Goal: Task Accomplishment & Management: Manage account settings

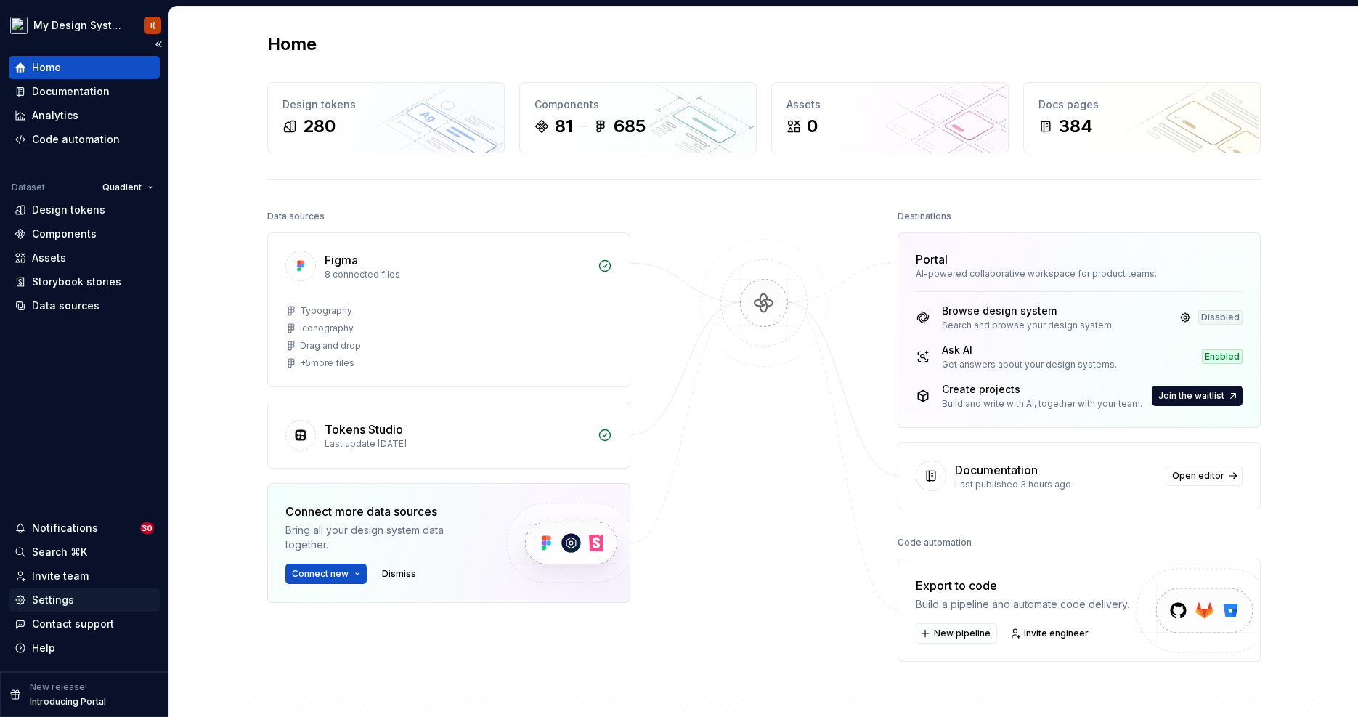
click at [68, 597] on div "Settings" at bounding box center [53, 599] width 42 height 15
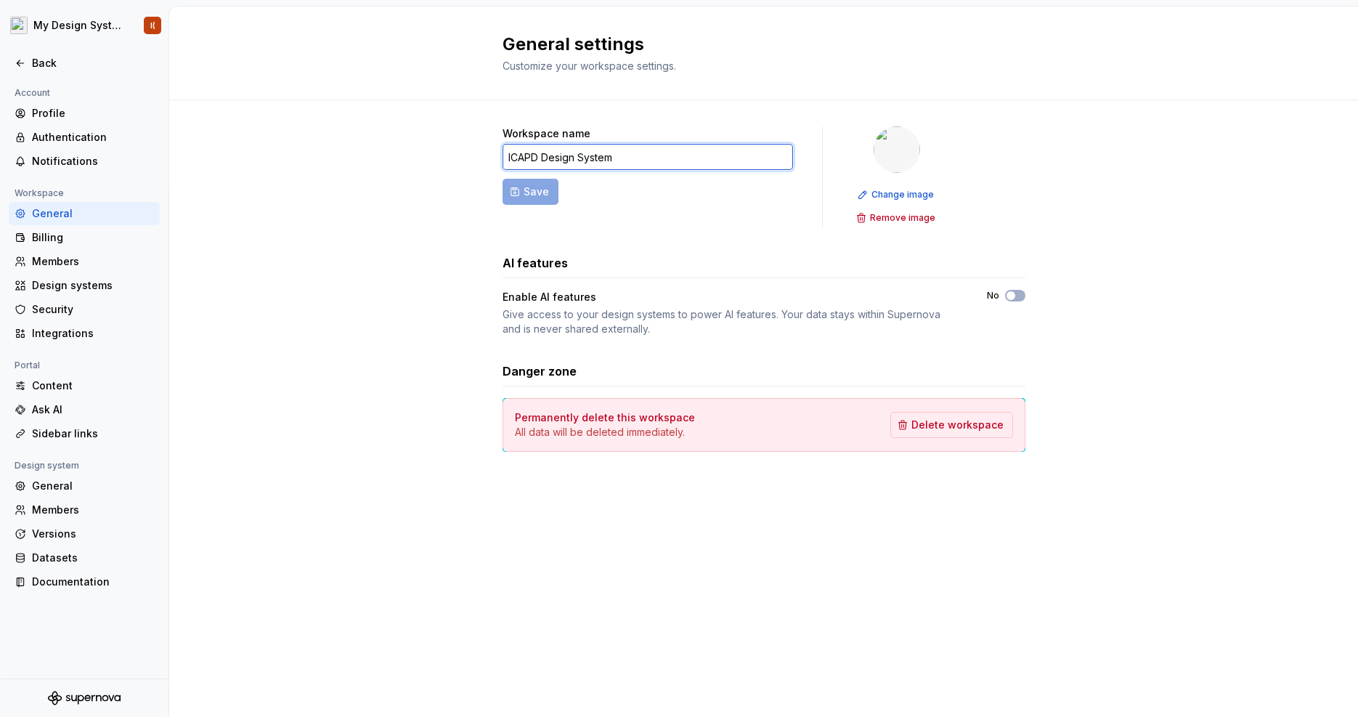
click at [656, 160] on input "ICAPD Design System" at bounding box center [647, 157] width 290 height 26
click at [62, 537] on div "Versions" at bounding box center [93, 533] width 122 height 15
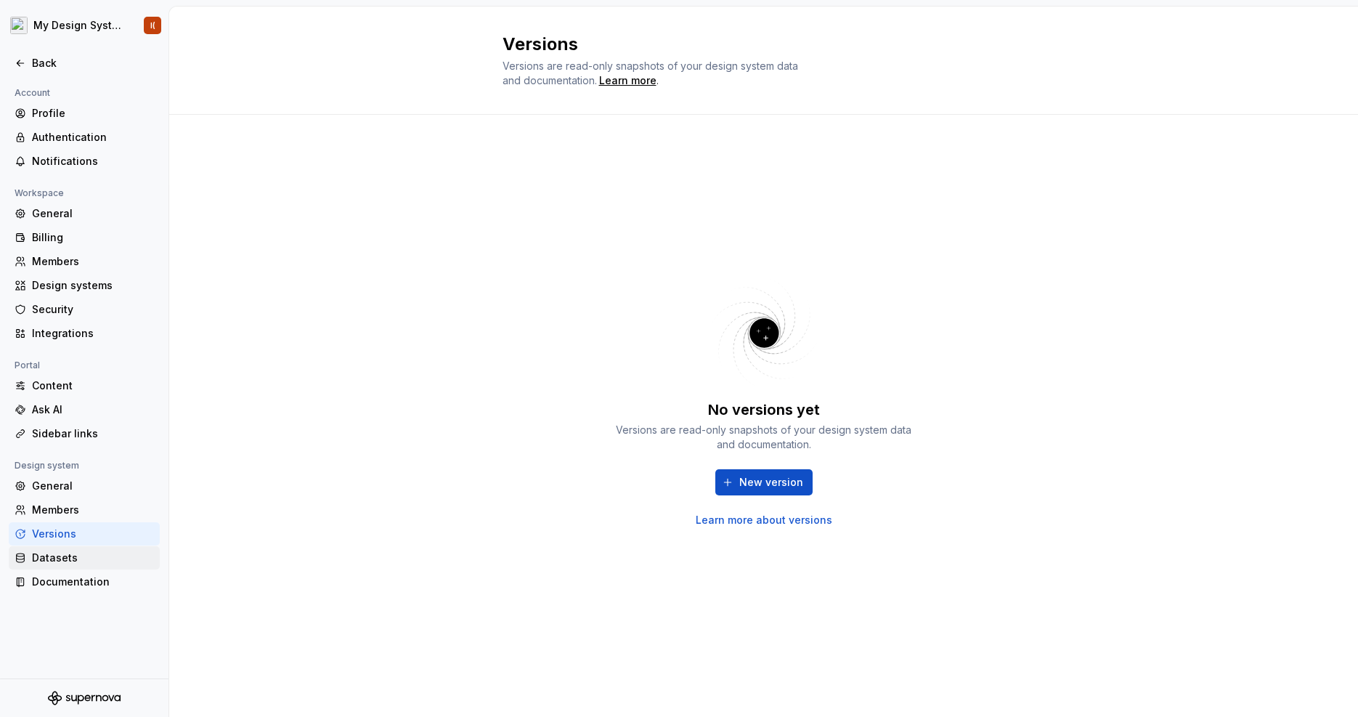
click at [57, 553] on div "Datasets" at bounding box center [93, 557] width 122 height 15
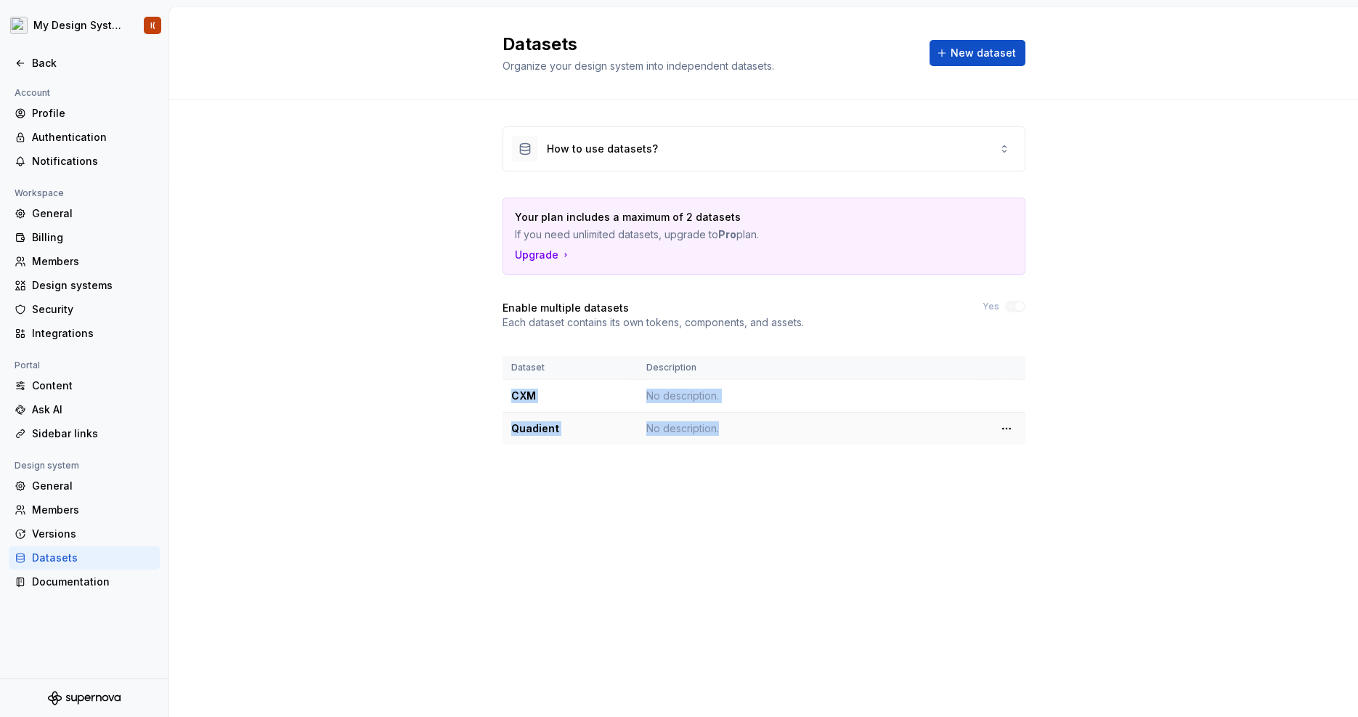
drag, startPoint x: 512, startPoint y: 396, endPoint x: 746, endPoint y: 425, distance: 235.7
click at [746, 425] on tbody "CXM No description. Quadient No description." at bounding box center [763, 412] width 523 height 65
click at [1006, 400] on html "My Design System I( Back Account Profile Authentication Notifications Workspace…" at bounding box center [679, 358] width 1358 height 717
click at [897, 402] on html "My Design System I( Back Account Profile Authentication Notifications Workspace…" at bounding box center [679, 358] width 1358 height 717
drag, startPoint x: 511, startPoint y: 393, endPoint x: 733, endPoint y: 435, distance: 226.1
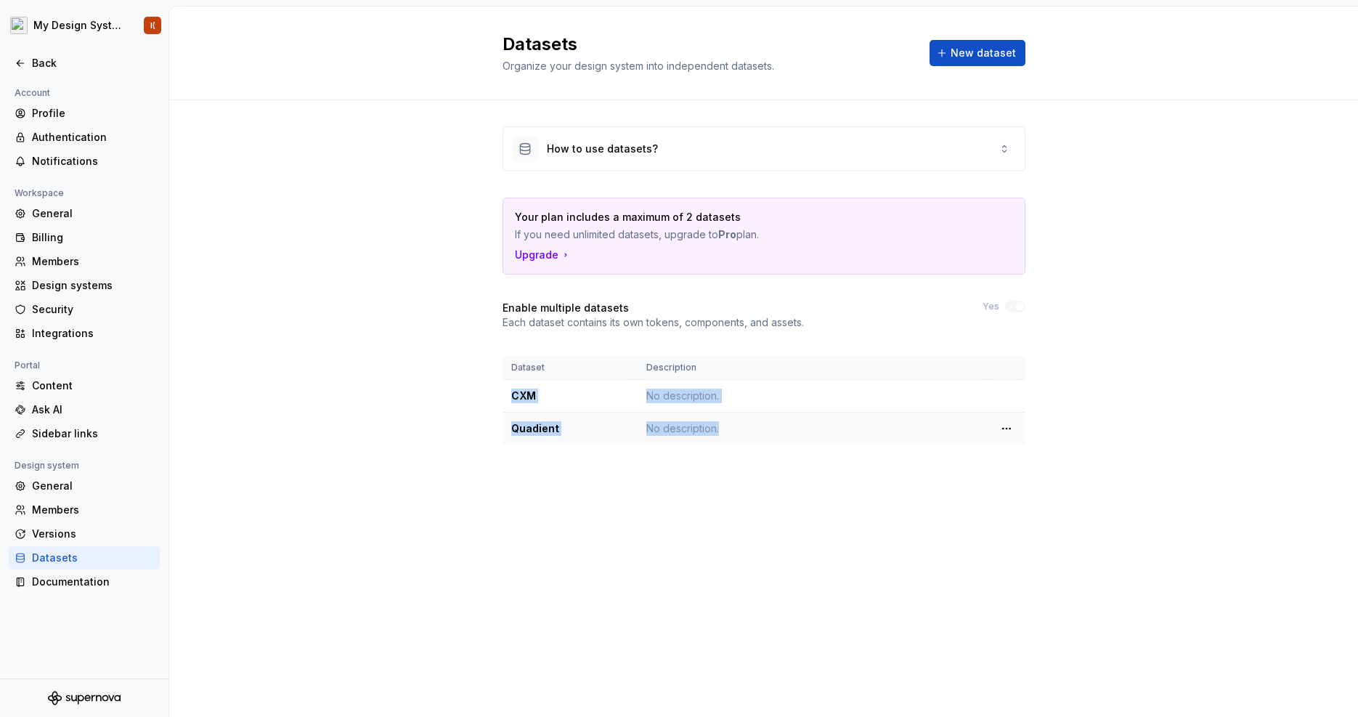
click at [733, 435] on tbody "CXM No description. Quadient No description." at bounding box center [763, 412] width 523 height 65
click at [516, 306] on h4 "Enable multiple datasets" at bounding box center [565, 308] width 126 height 15
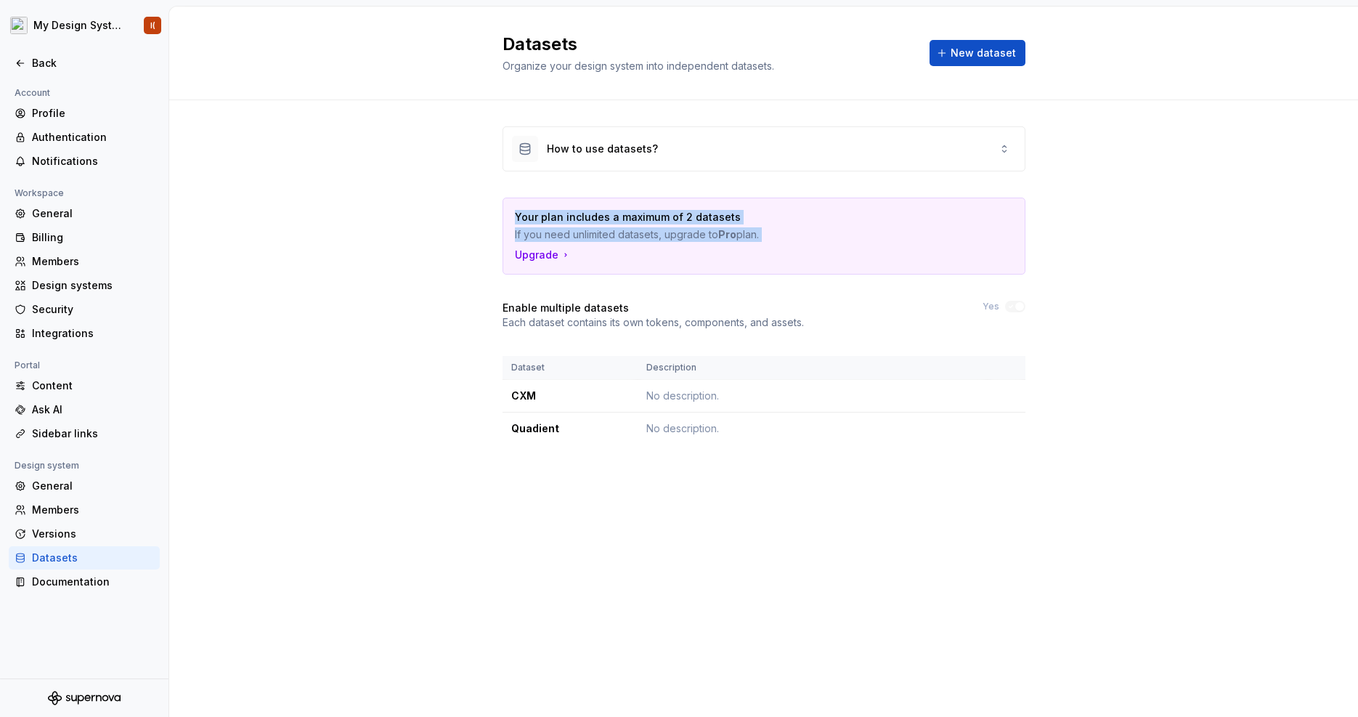
drag, startPoint x: 514, startPoint y: 218, endPoint x: 770, endPoint y: 248, distance: 258.0
click at [770, 248] on div "Your plan includes a maximum of 2 datasets If you need unlimited datasets, upgr…" at bounding box center [763, 236] width 521 height 76
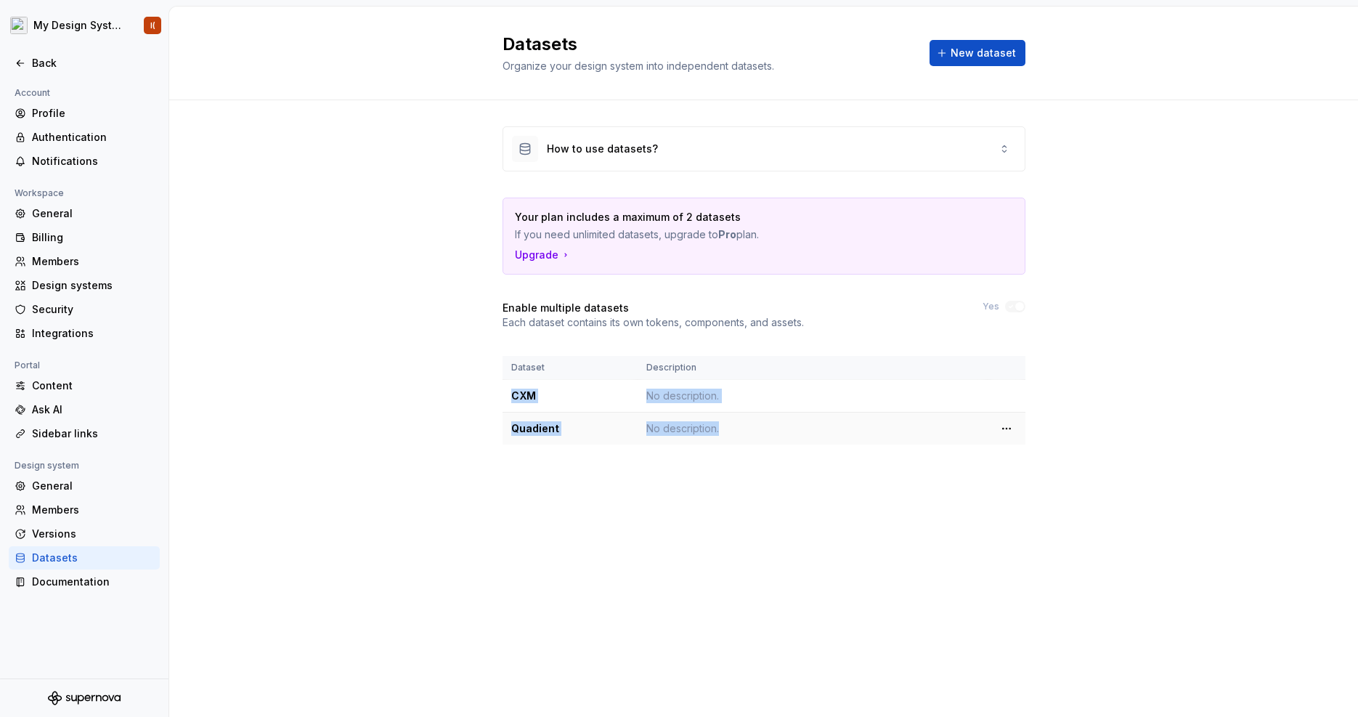
drag, startPoint x: 511, startPoint y: 396, endPoint x: 733, endPoint y: 423, distance: 223.9
click at [733, 423] on tbody "CXM No description. Quadient No description." at bounding box center [763, 412] width 523 height 65
click at [20, 60] on icon at bounding box center [21, 63] width 12 height 12
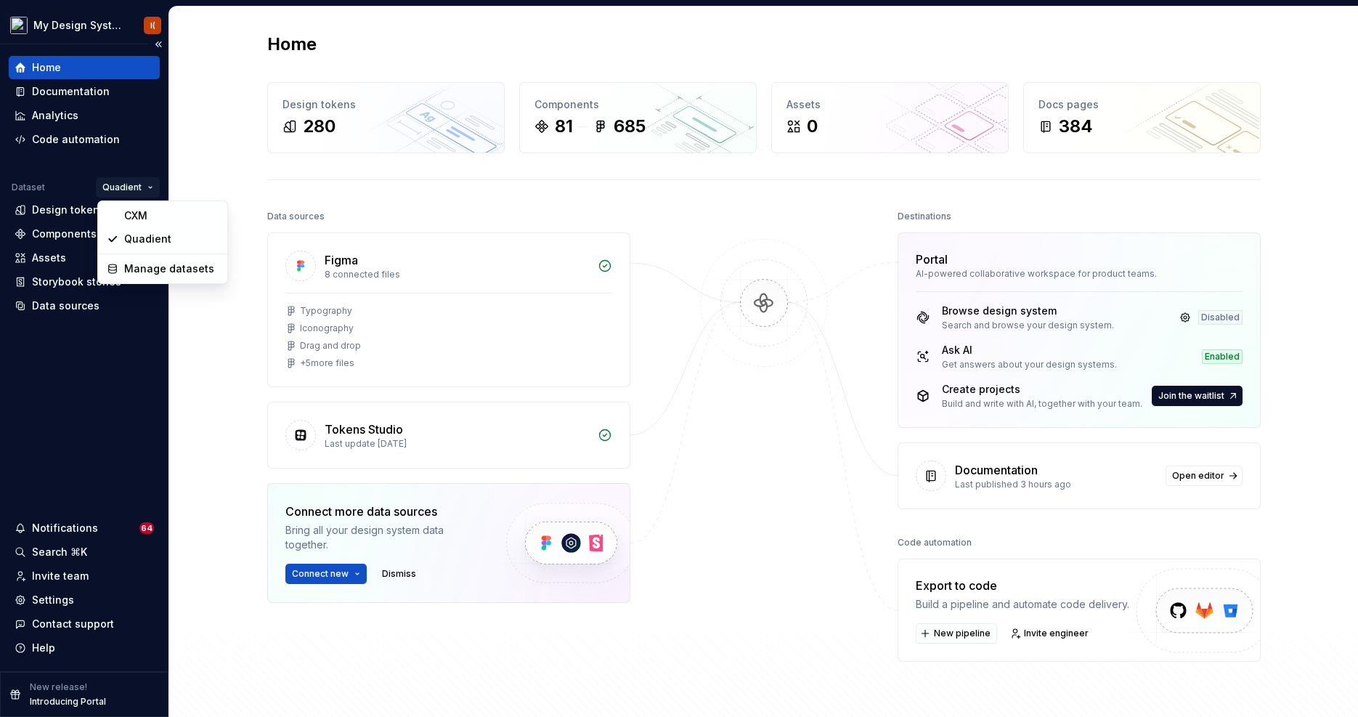
click at [126, 189] on html "My Design System I( Home Documentation Analytics Code automation Dataset Quadie…" at bounding box center [679, 358] width 1358 height 717
click at [131, 213] on div "CXM" at bounding box center [171, 215] width 94 height 15
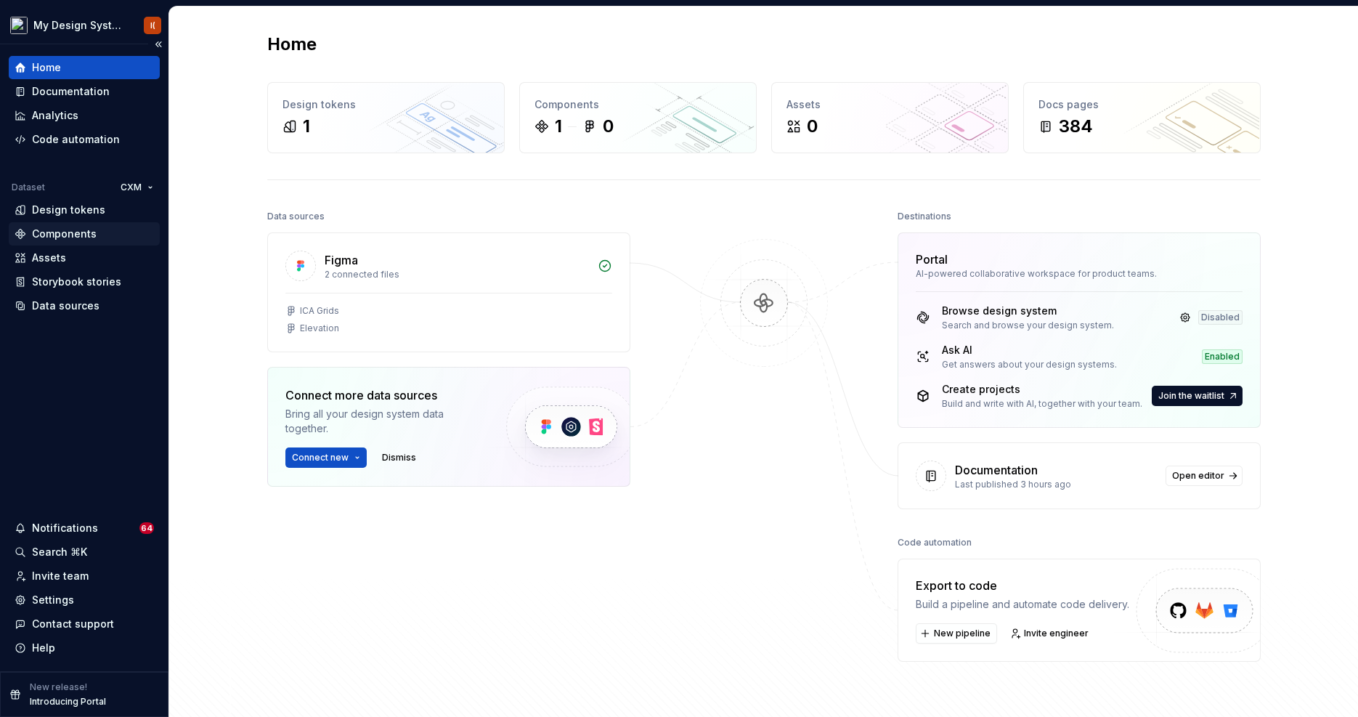
click at [68, 233] on div "Components" at bounding box center [64, 234] width 65 height 15
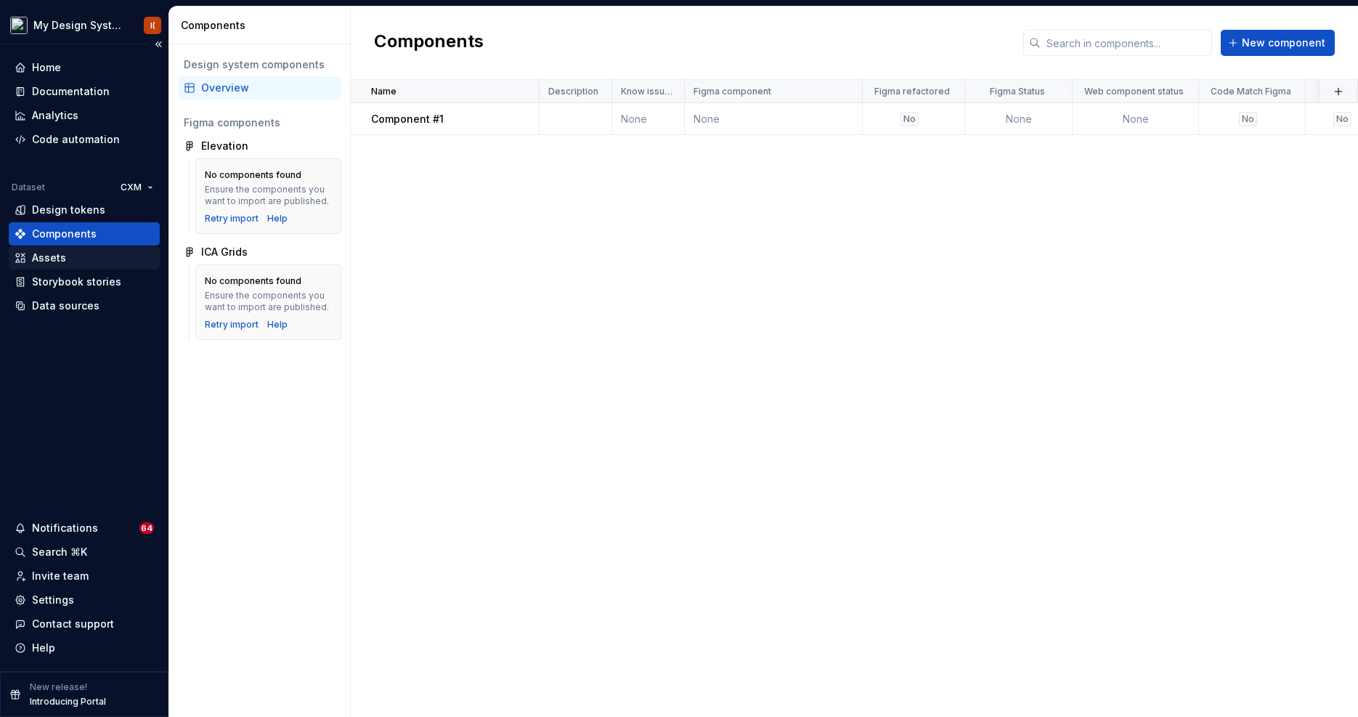
click at [63, 257] on div "Assets" at bounding box center [49, 257] width 34 height 15
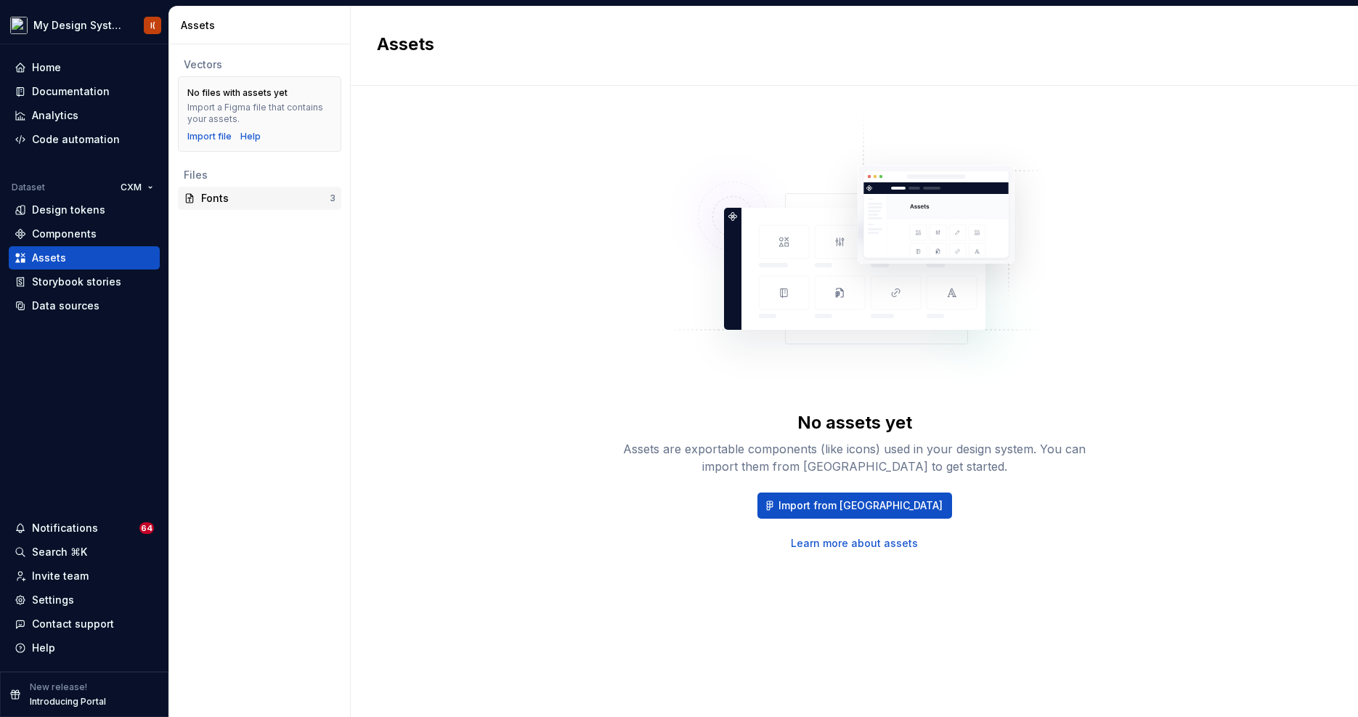
click at [227, 202] on div "Fonts" at bounding box center [265, 198] width 129 height 15
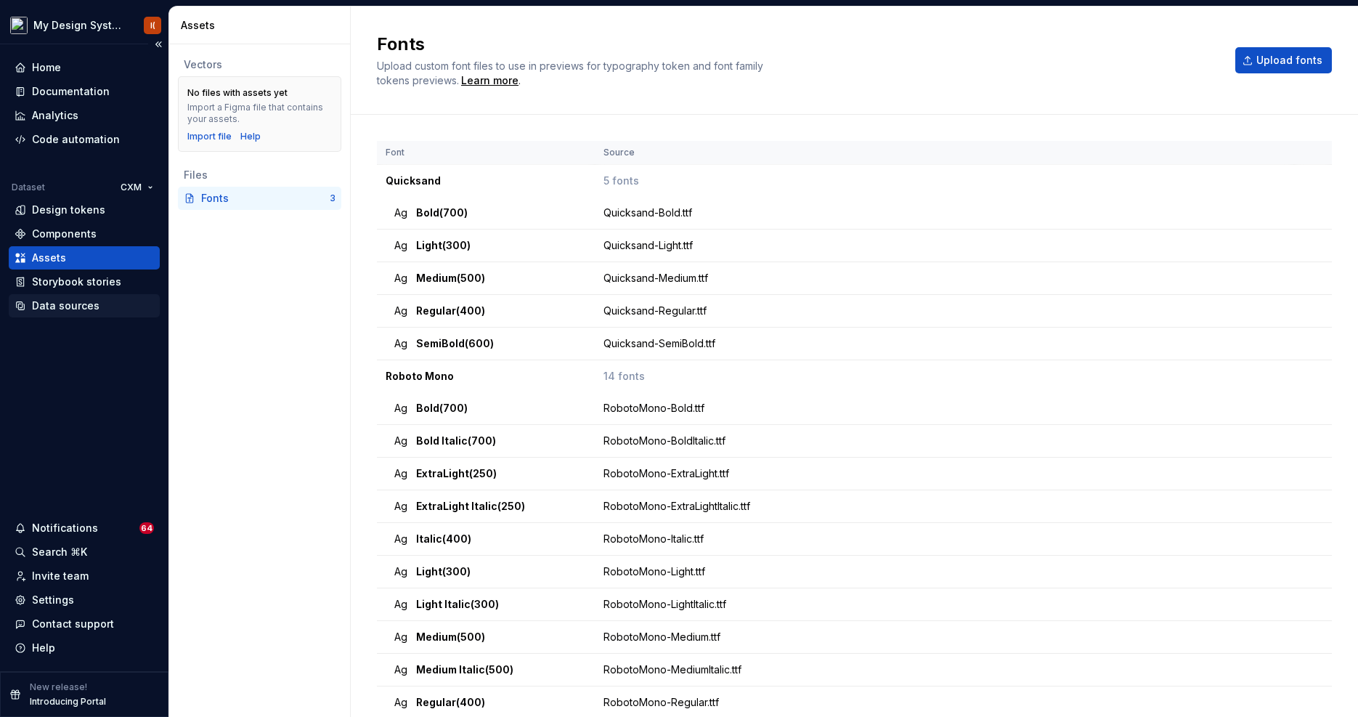
click at [67, 307] on div "Data sources" at bounding box center [66, 305] width 68 height 15
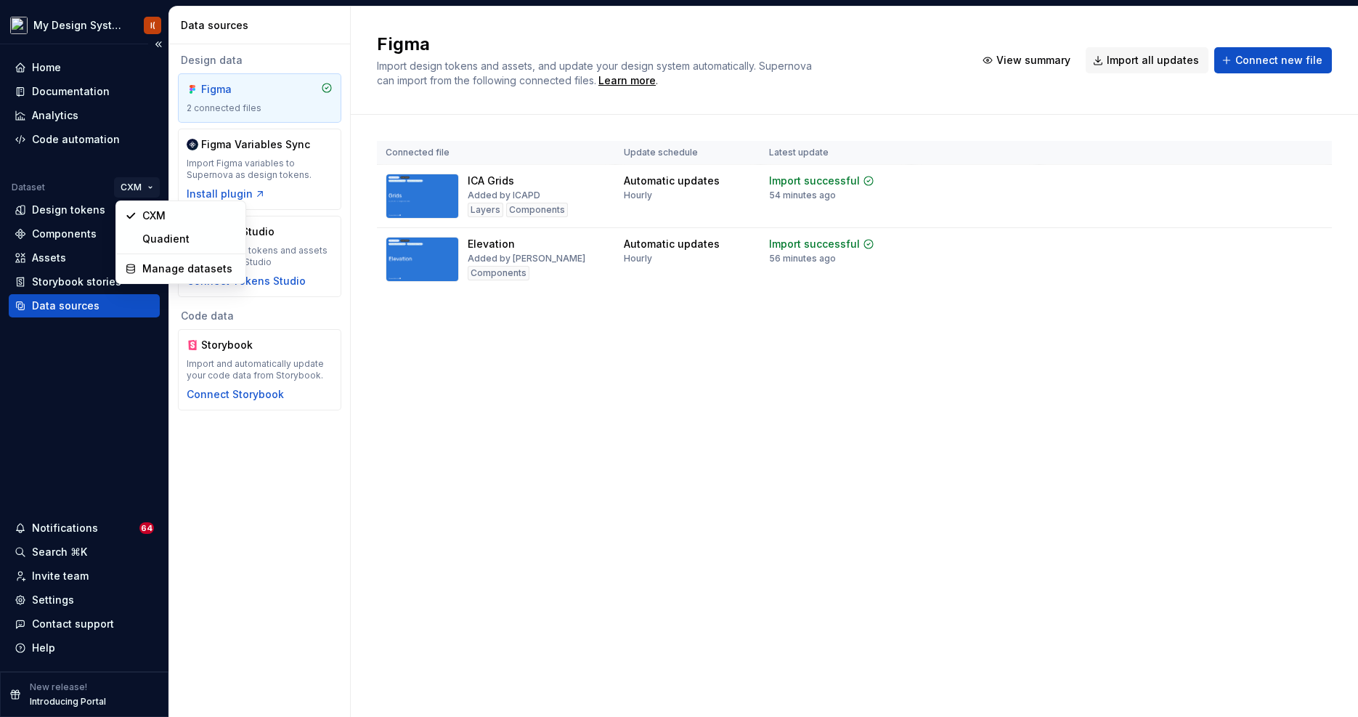
click at [133, 185] on html "My Design System I( Home Documentation Analytics Code automation Dataset CXM De…" at bounding box center [679, 358] width 1358 height 717
click at [154, 242] on div "Quadient" at bounding box center [189, 239] width 94 height 15
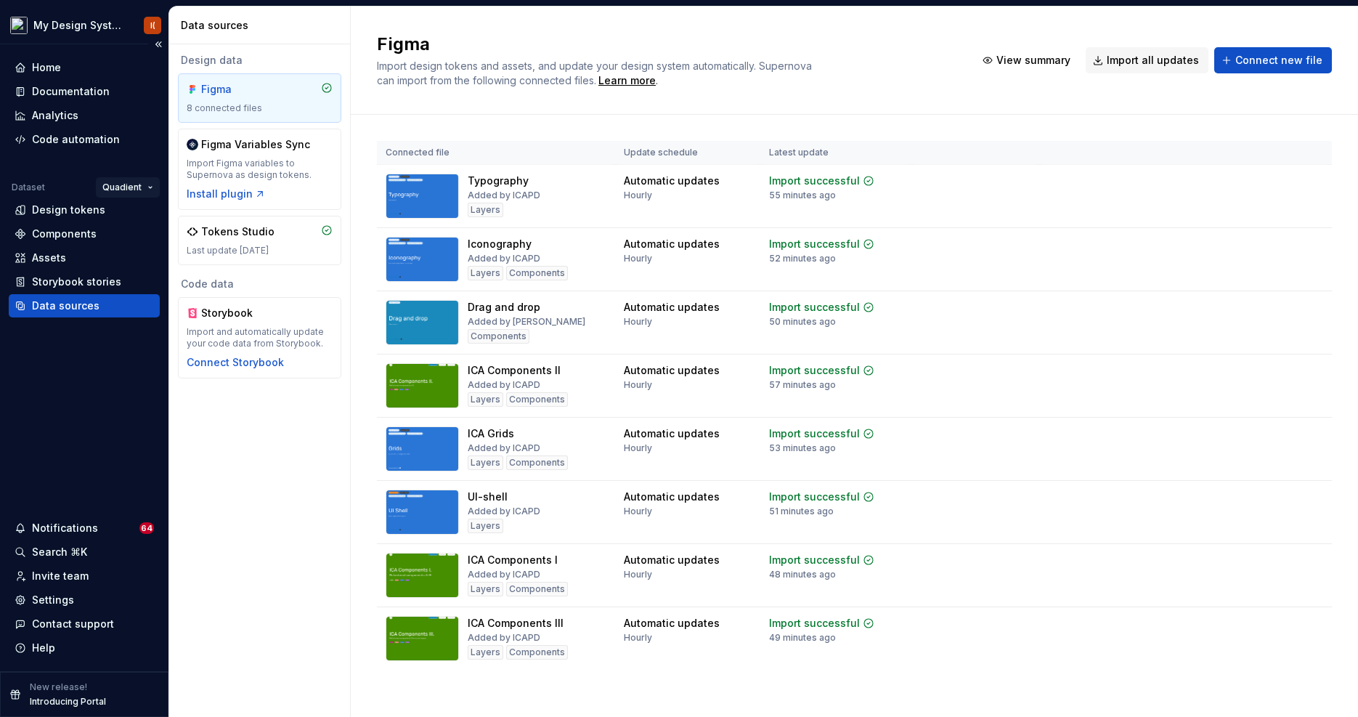
click at [117, 185] on html "My Design System I( Home Documentation Analytics Code automation Dataset Quadie…" at bounding box center [679, 358] width 1358 height 717
click at [135, 216] on div "CXM" at bounding box center [171, 215] width 94 height 15
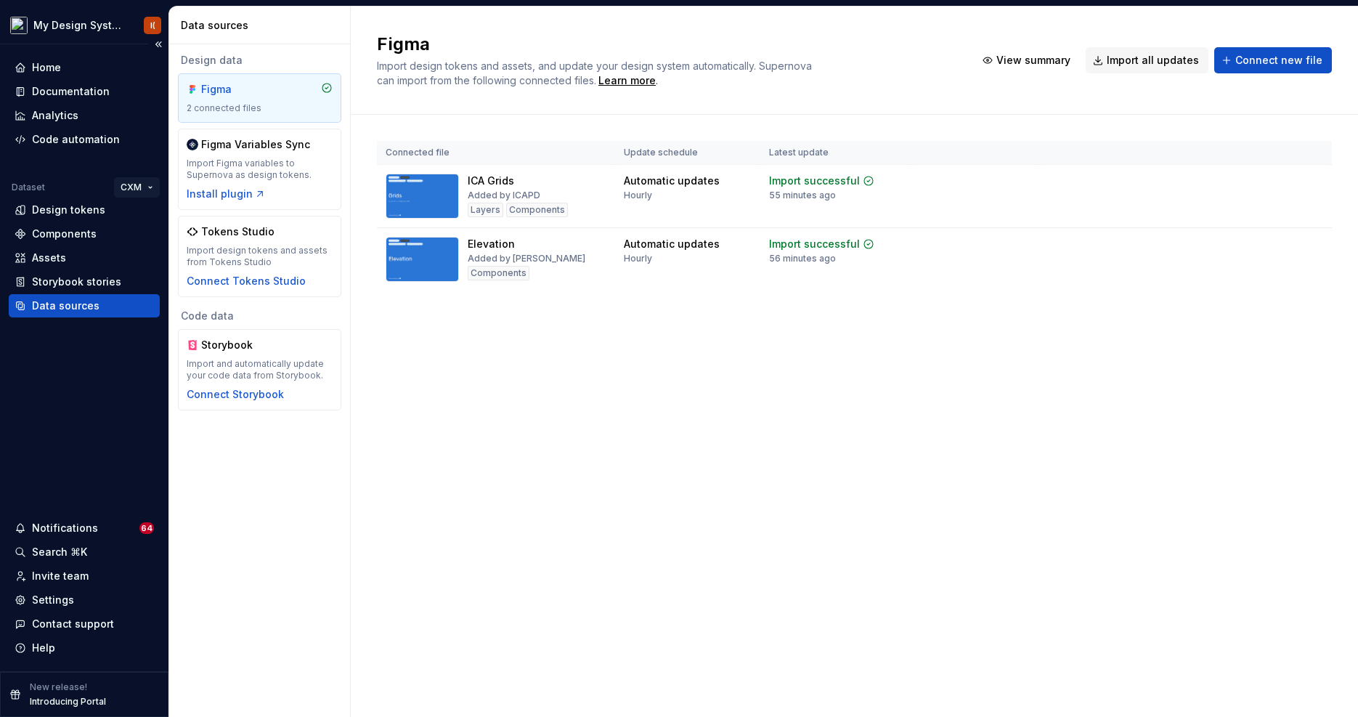
click at [129, 189] on html "My Design System I( Home Documentation Analytics Code automation Dataset CXM De…" at bounding box center [679, 358] width 1358 height 717
click at [144, 235] on div "Quadient" at bounding box center [189, 239] width 94 height 15
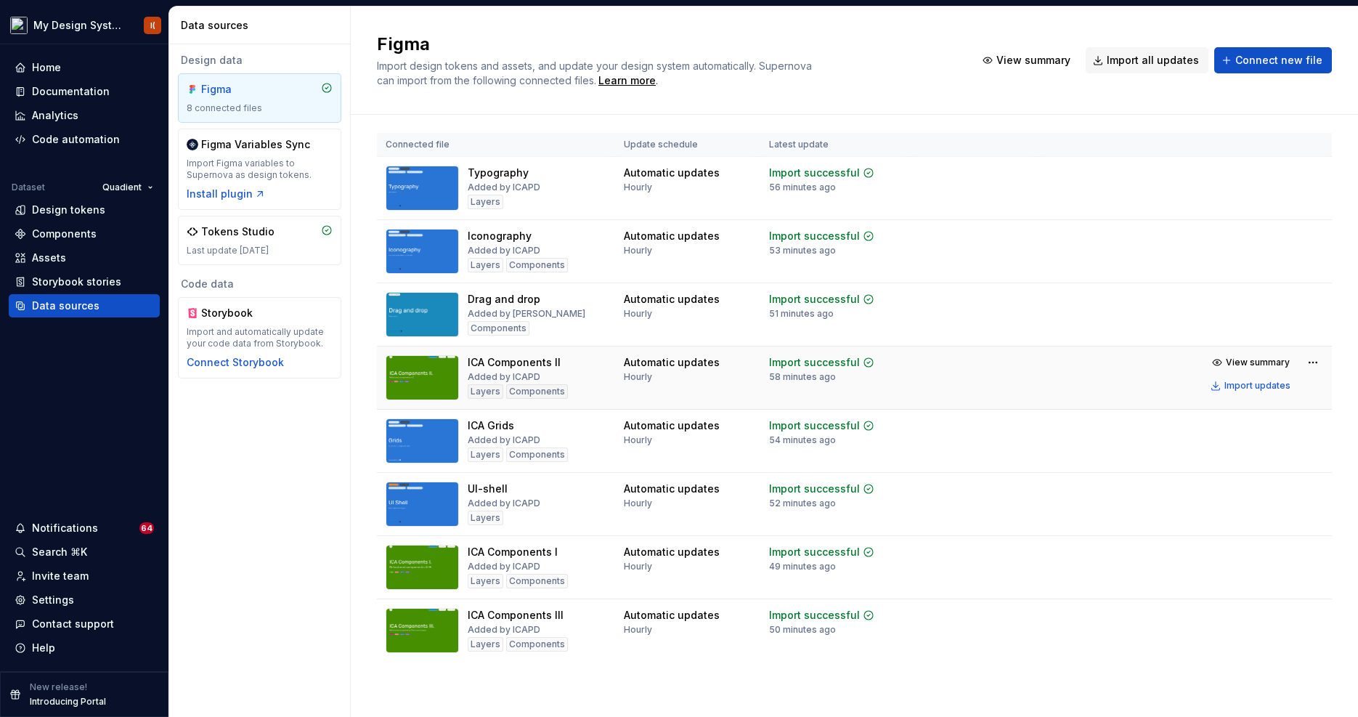
scroll to position [7, 0]
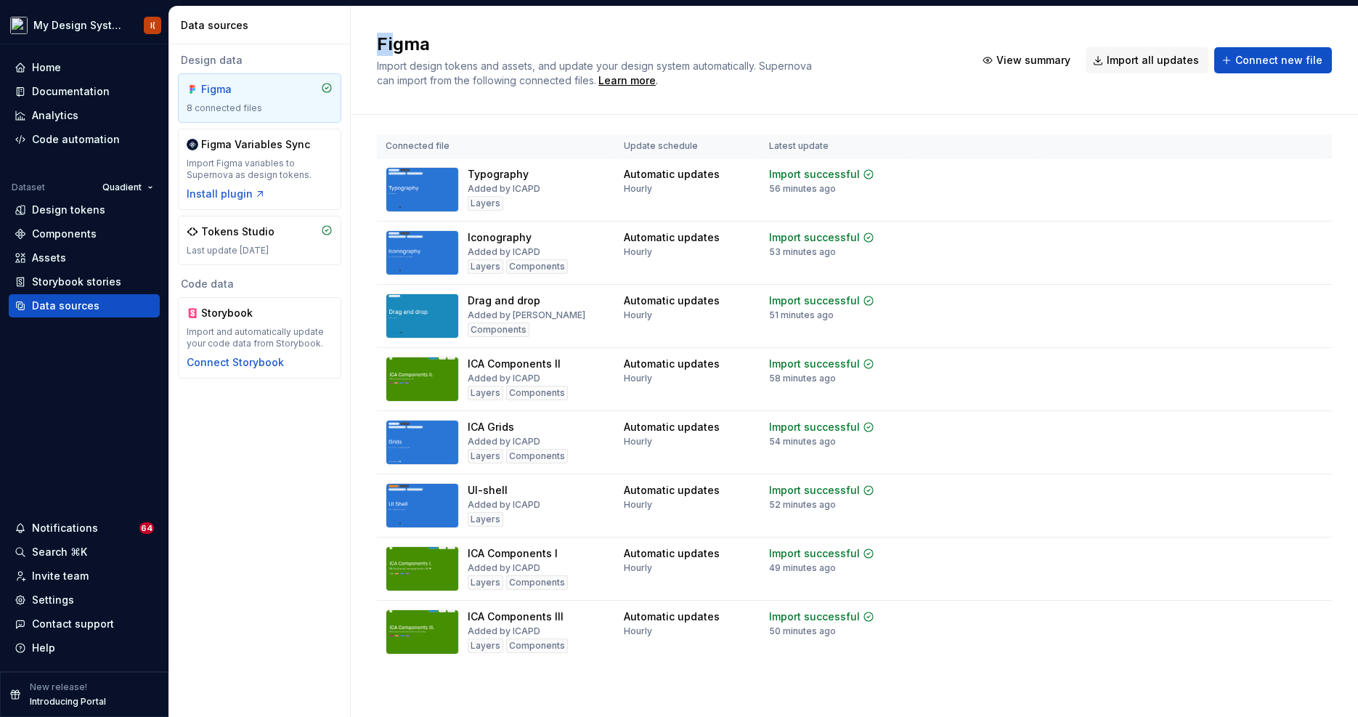
drag, startPoint x: 380, startPoint y: 41, endPoint x: 396, endPoint y: 42, distance: 16.7
click at [396, 42] on h2 "Figma" at bounding box center [667, 44] width 581 height 23
click at [127, 187] on html "My Design System I( Home Documentation Analytics Code automation Dataset Quadie…" at bounding box center [679, 358] width 1358 height 717
click at [131, 208] on div "CXM" at bounding box center [171, 215] width 94 height 15
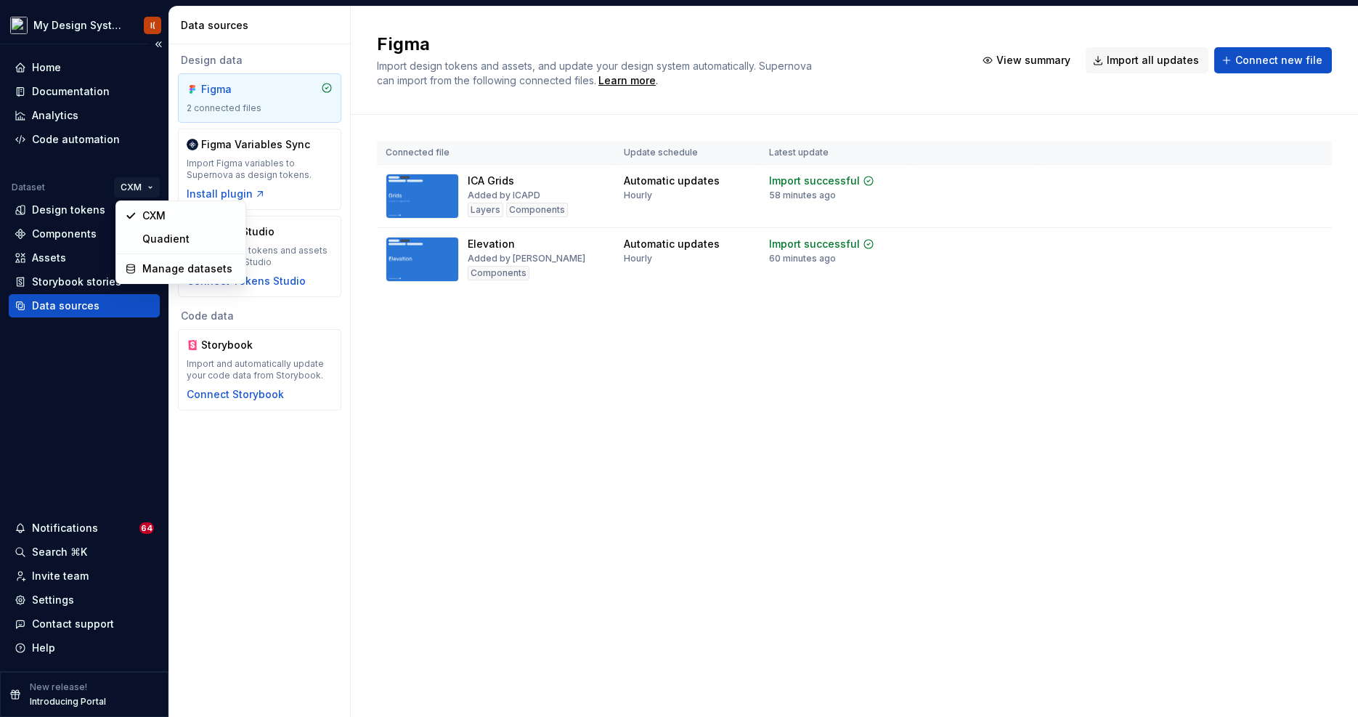
click at [126, 187] on html "My Design System I( Home Documentation Analytics Code automation Dataset CXM De…" at bounding box center [679, 358] width 1358 height 717
click at [150, 271] on div "Manage datasets" at bounding box center [189, 268] width 94 height 15
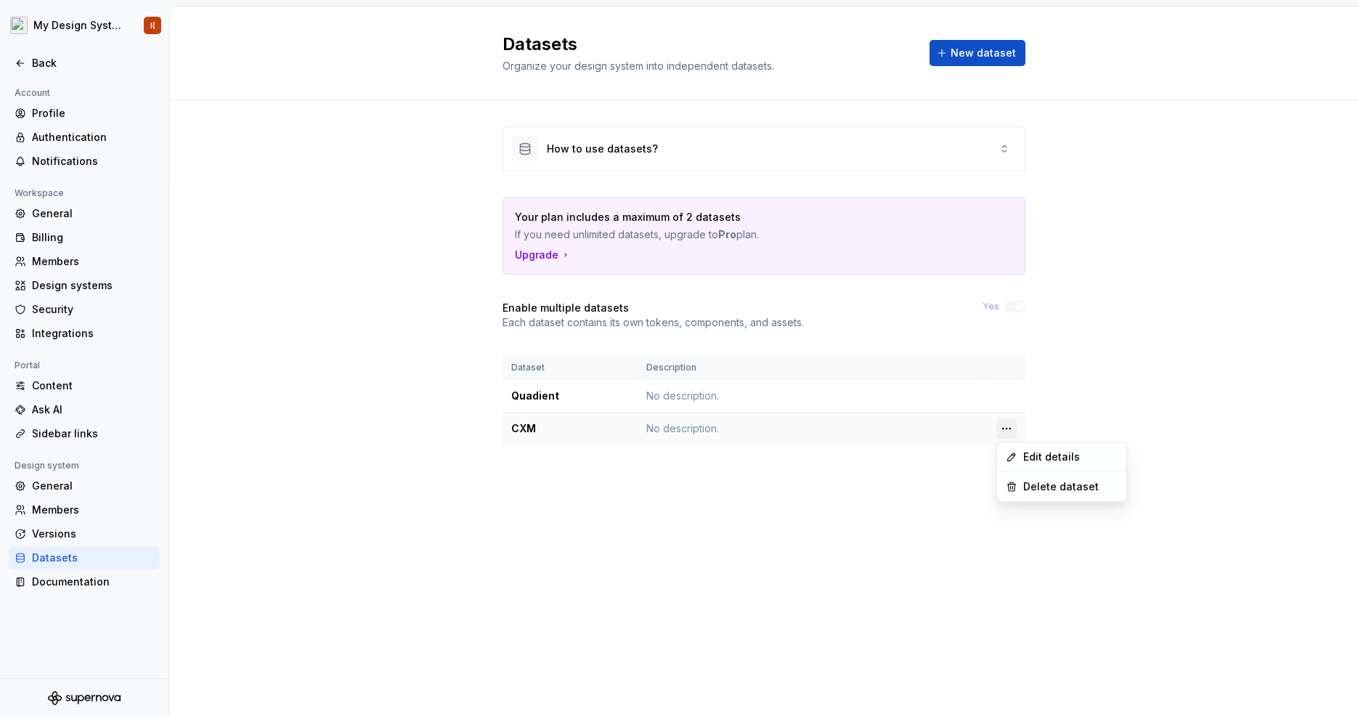
click at [1009, 432] on html "My Design System I( Back Account Profile Authentication Notifications Workspace…" at bounding box center [679, 358] width 1358 height 717
click at [1027, 452] on div "Edit details" at bounding box center [1070, 456] width 94 height 15
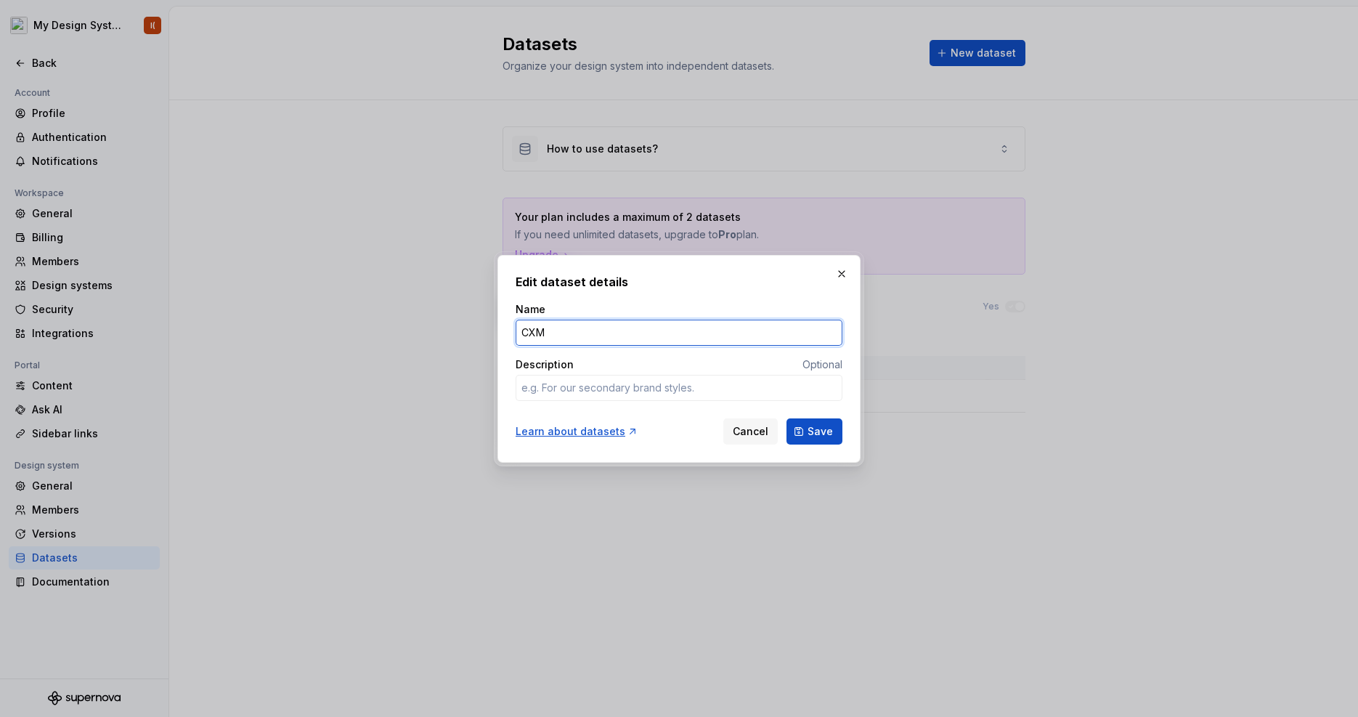
click at [582, 322] on input "CXM" at bounding box center [678, 332] width 327 height 26
click at [749, 426] on span "Cancel" at bounding box center [751, 431] width 36 height 15
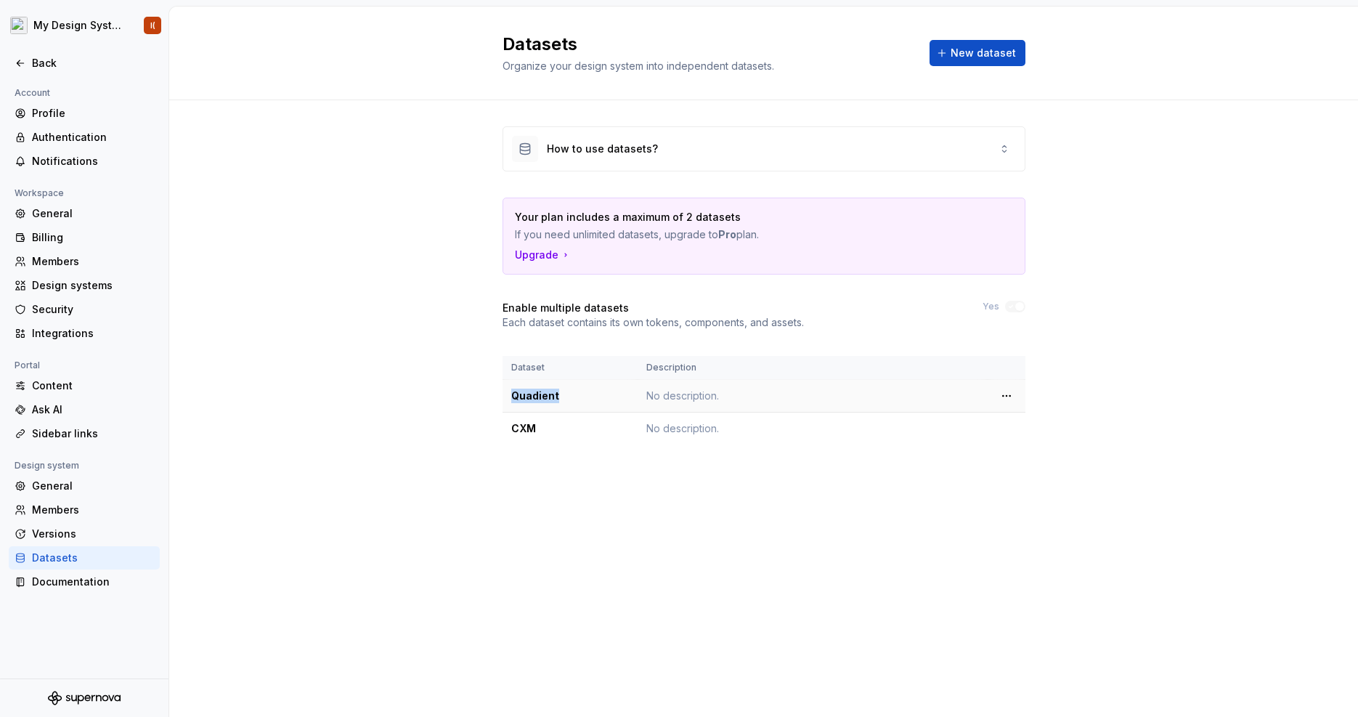
drag, startPoint x: 511, startPoint y: 394, endPoint x: 554, endPoint y: 397, distance: 42.9
click at [554, 397] on div "Quadient" at bounding box center [570, 395] width 118 height 15
click at [1009, 429] on html "My Design System I( Back Account Profile Authentication Notifications Workspace…" at bounding box center [679, 358] width 1358 height 717
click at [1038, 457] on div "Edit details" at bounding box center [1070, 456] width 94 height 15
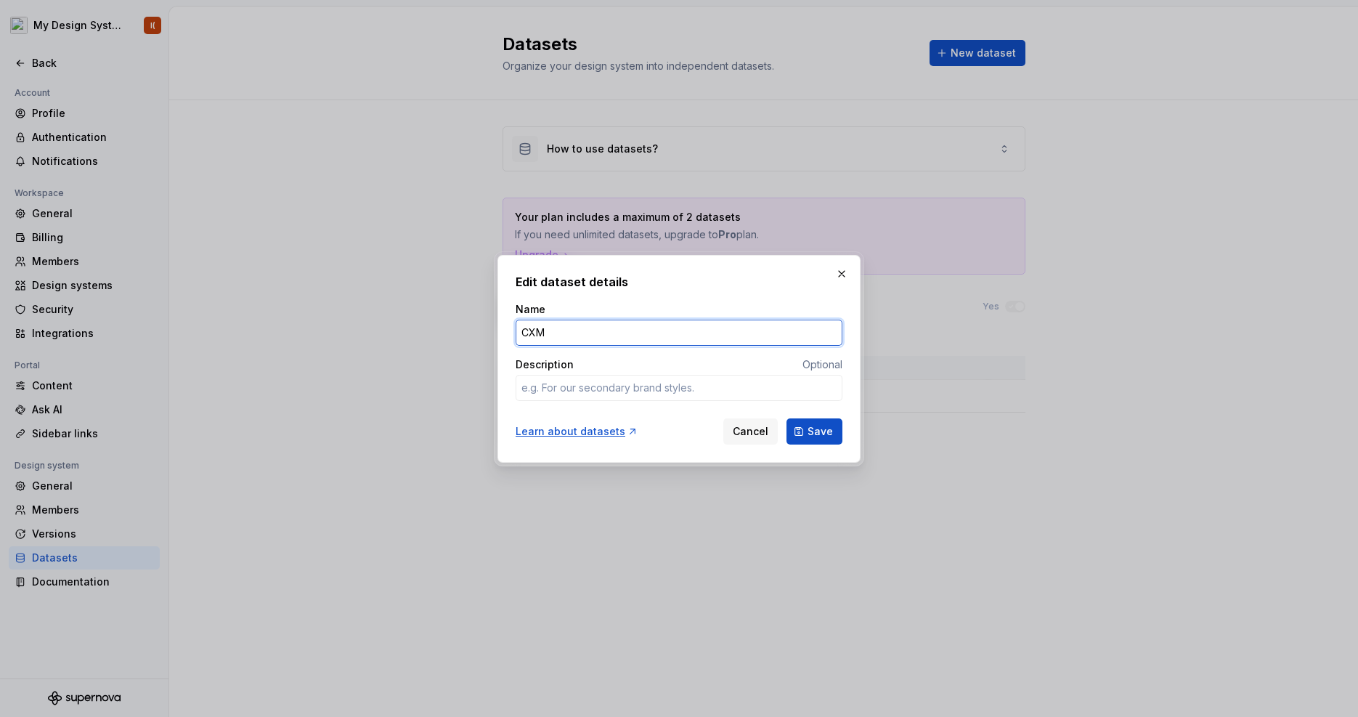
drag, startPoint x: 554, startPoint y: 335, endPoint x: 505, endPoint y: 322, distance: 50.2
click at [505, 322] on div "Edit dataset details Name CXM Description Optional Learn about datasets Cancel …" at bounding box center [678, 359] width 363 height 208
type textarea "*"
click at [613, 336] on input "Quadient Digital DS" at bounding box center [678, 332] width 327 height 26
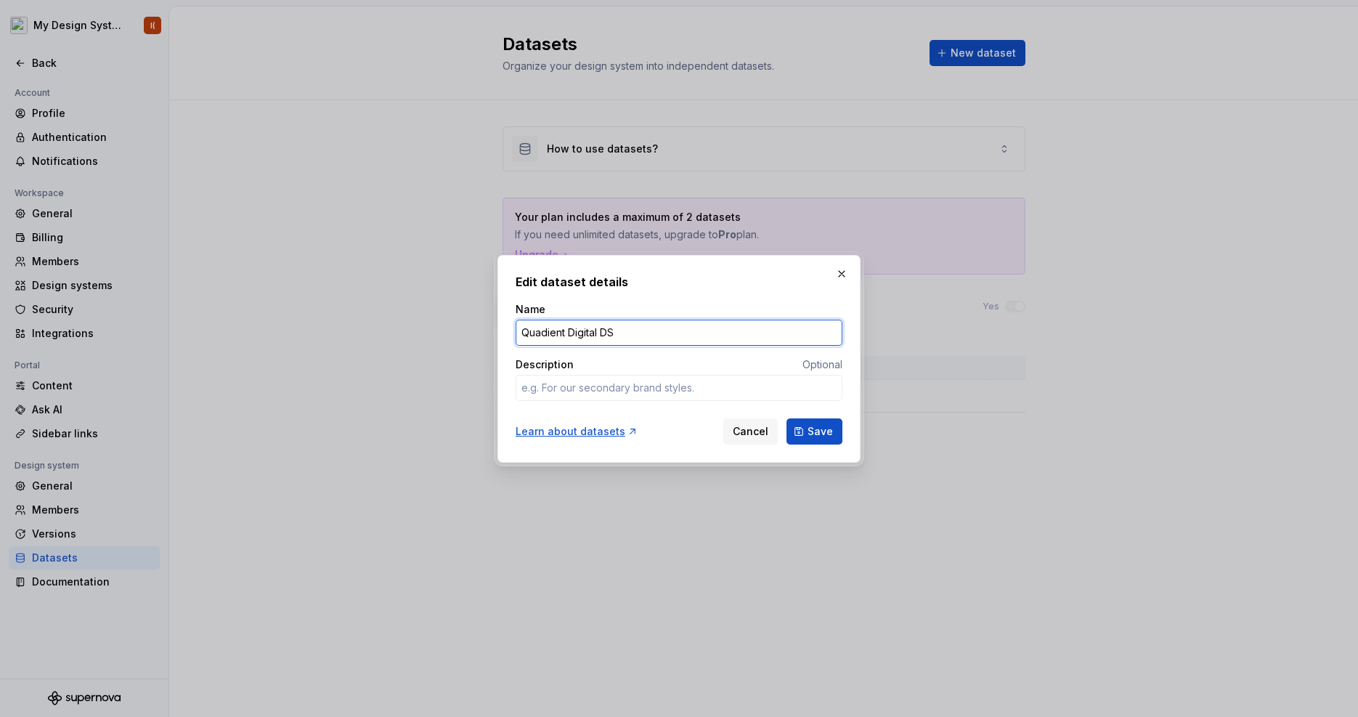
drag, startPoint x: 600, startPoint y: 330, endPoint x: 621, endPoint y: 331, distance: 21.1
click at [621, 331] on input "Quadient Digital DS" at bounding box center [678, 332] width 327 height 26
click at [637, 338] on input "Quadient Digital" at bounding box center [678, 332] width 327 height 26
type input "Quadient Digital"
click at [812, 429] on span "Save" at bounding box center [819, 431] width 25 height 15
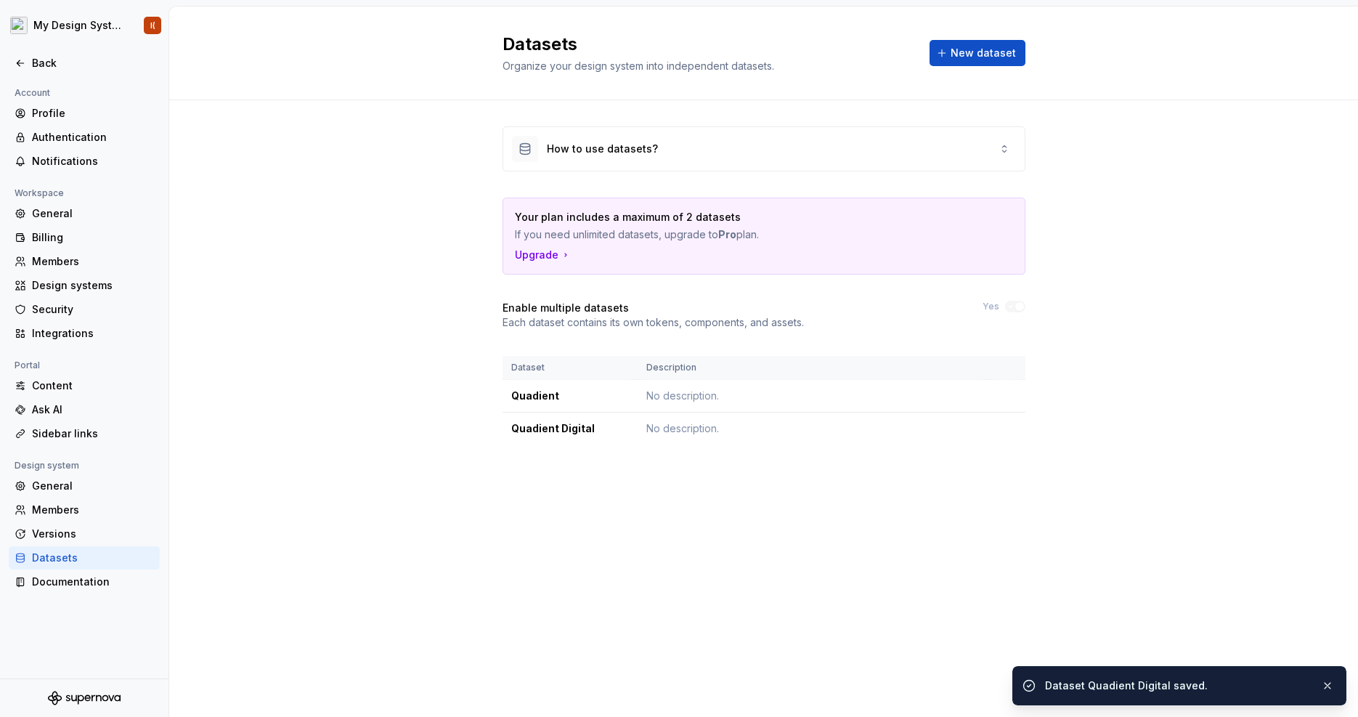
type textarea "*"
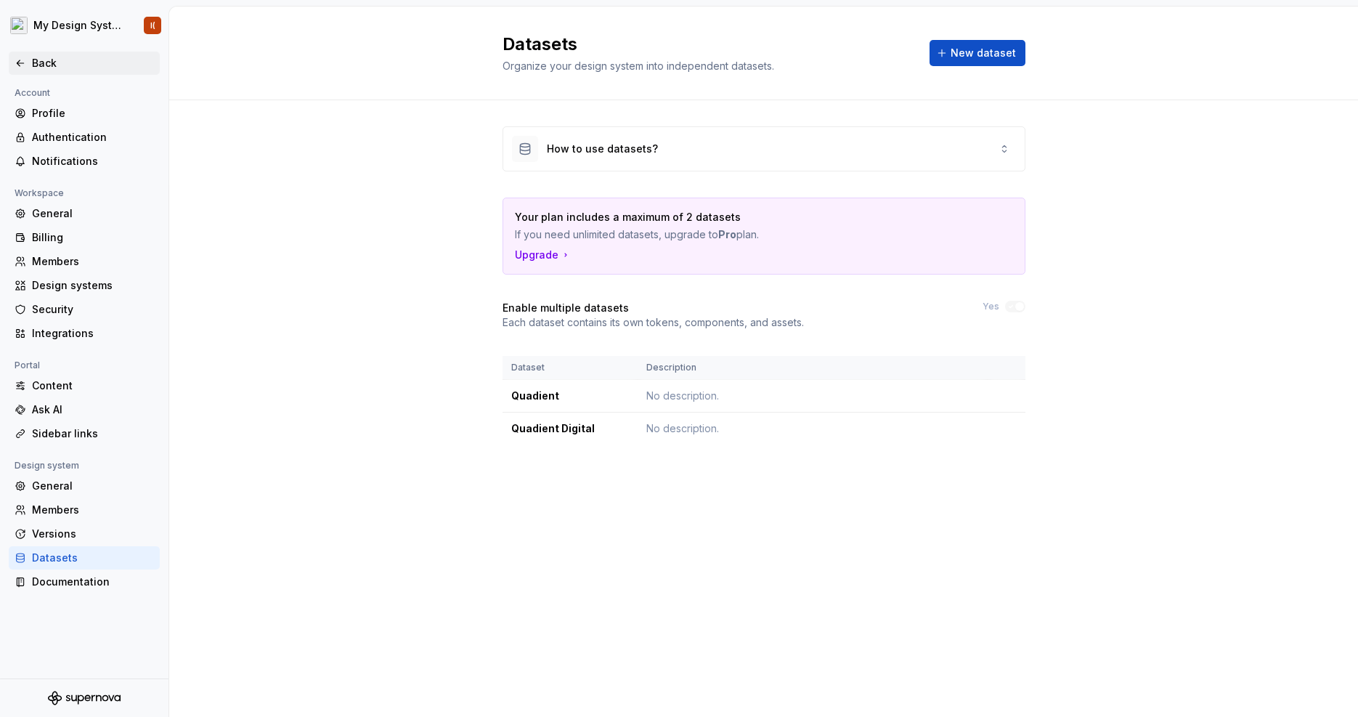
click at [24, 65] on icon at bounding box center [21, 63] width 12 height 12
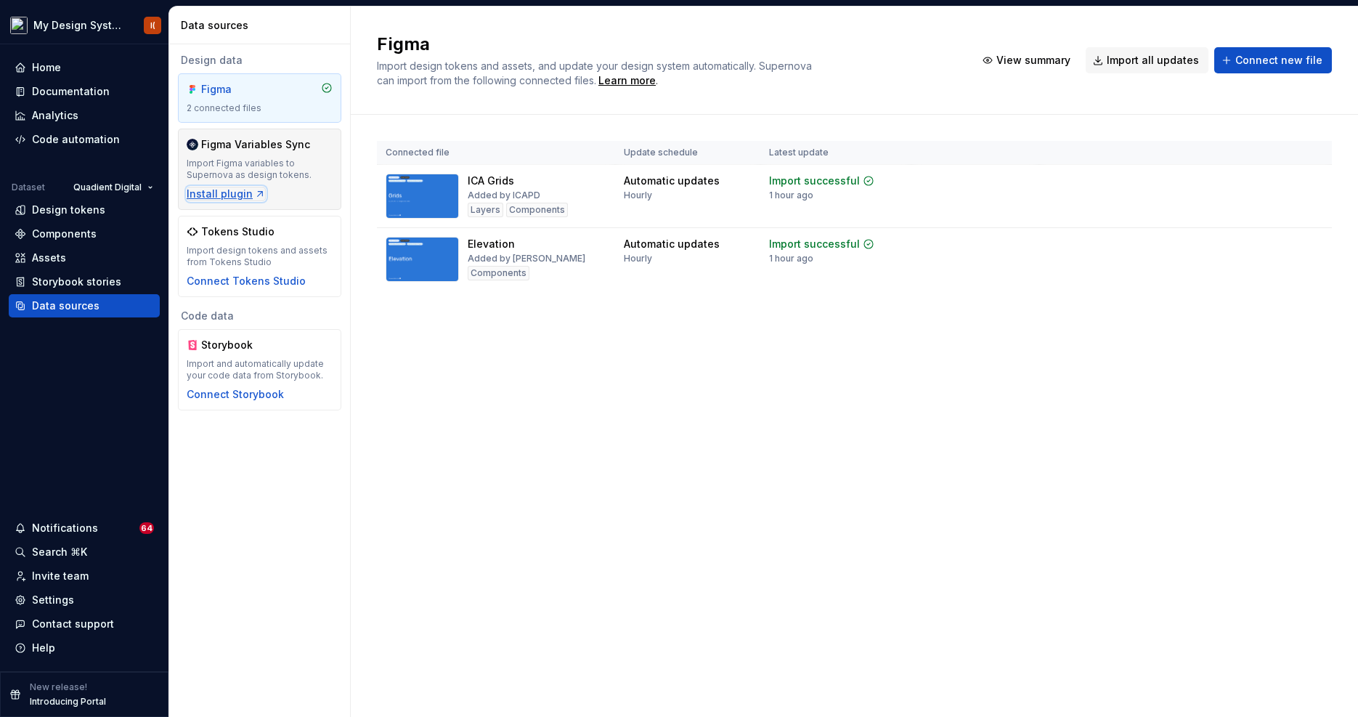
click at [205, 197] on div "Install plugin" at bounding box center [226, 194] width 79 height 15
click at [248, 396] on div "Connect Storybook" at bounding box center [235, 394] width 97 height 15
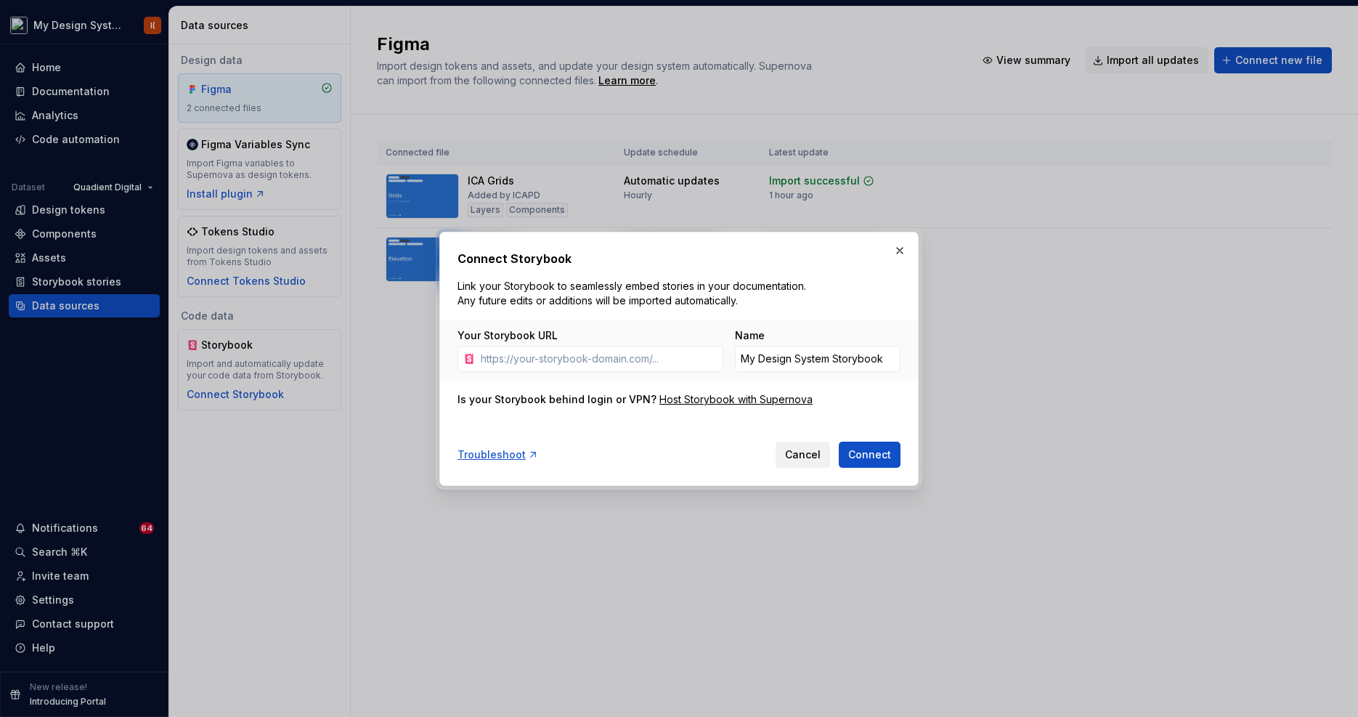
click at [797, 460] on span "Cancel" at bounding box center [803, 454] width 36 height 15
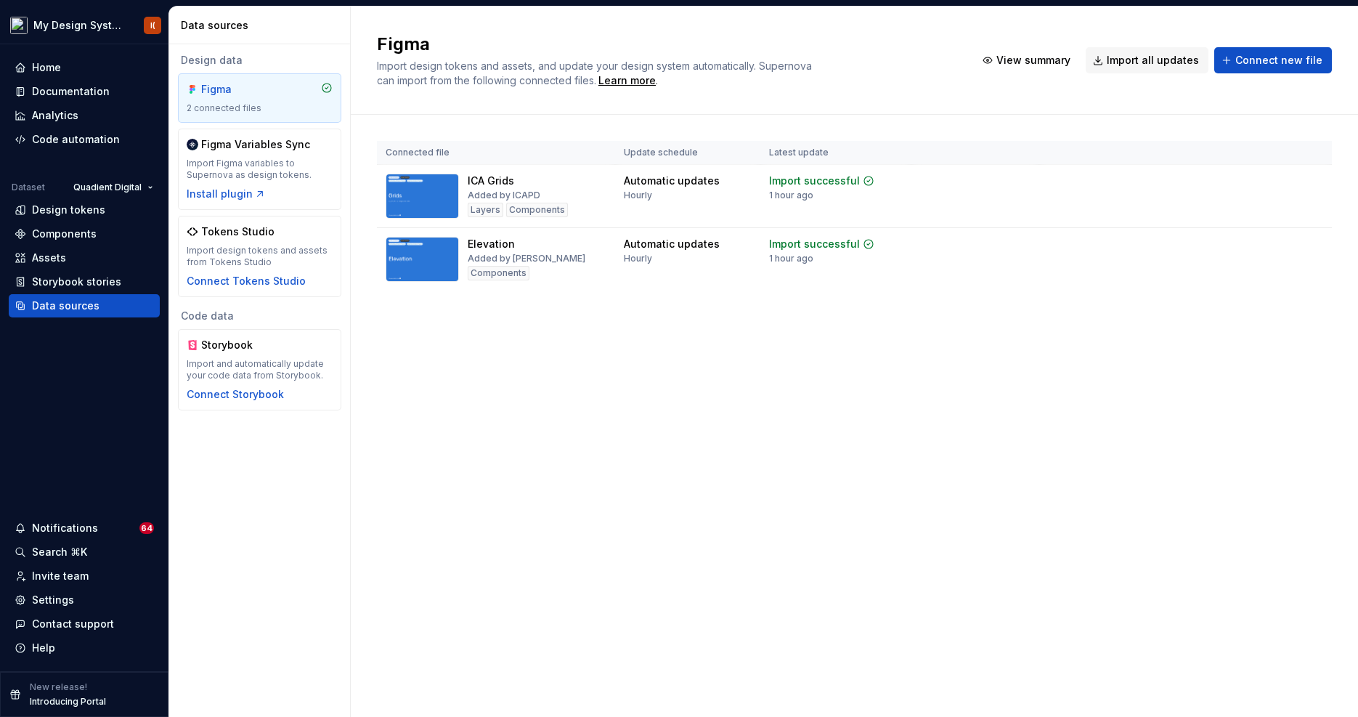
click at [253, 483] on div "Design data Figma 2 connected files Figma Variables Sync Import Figma variables…" at bounding box center [259, 380] width 181 height 672
